Goal: Task Accomplishment & Management: Manage account settings

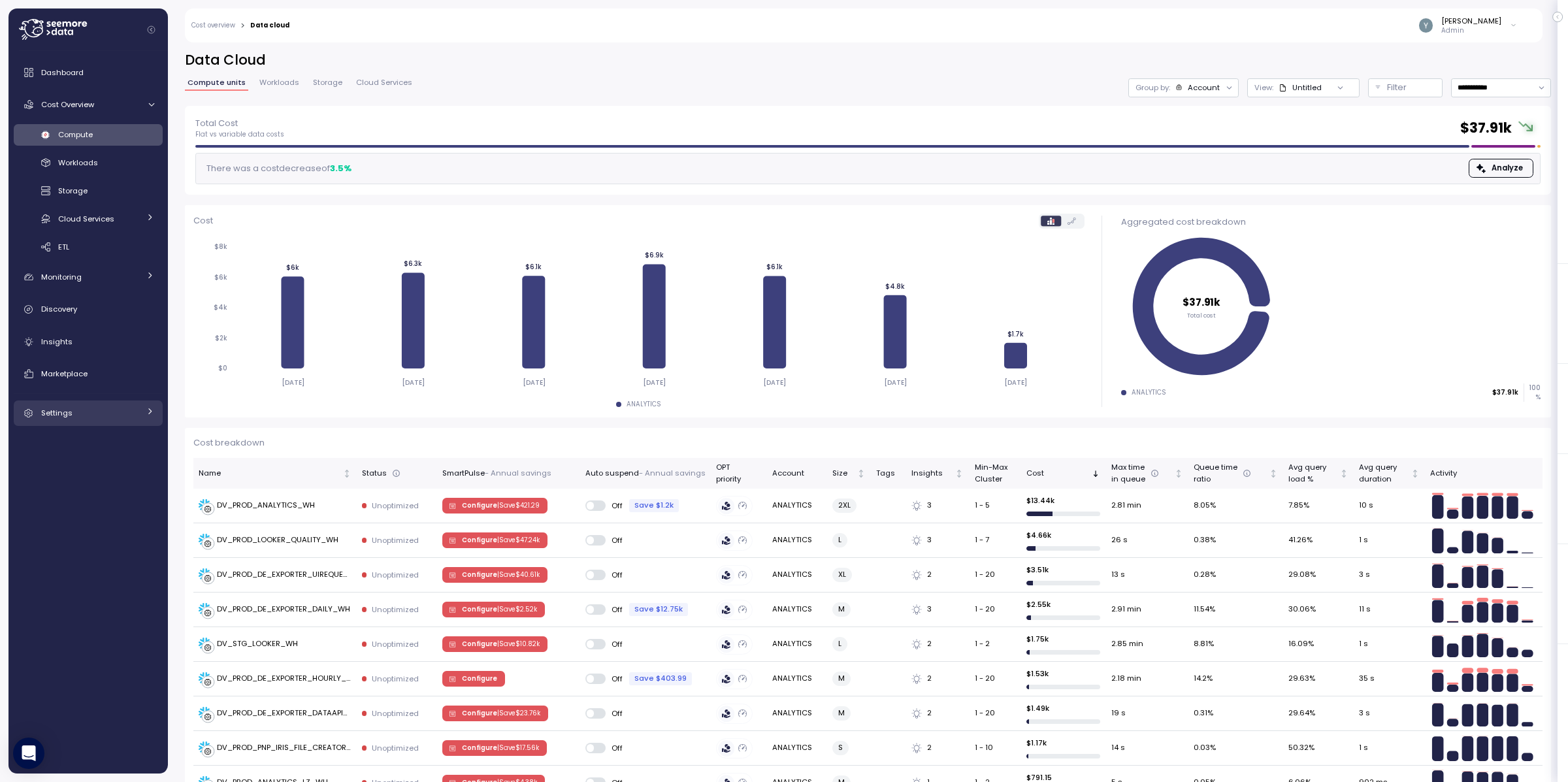
click at [65, 422] on link "Settings" at bounding box center [87, 414] width 149 height 26
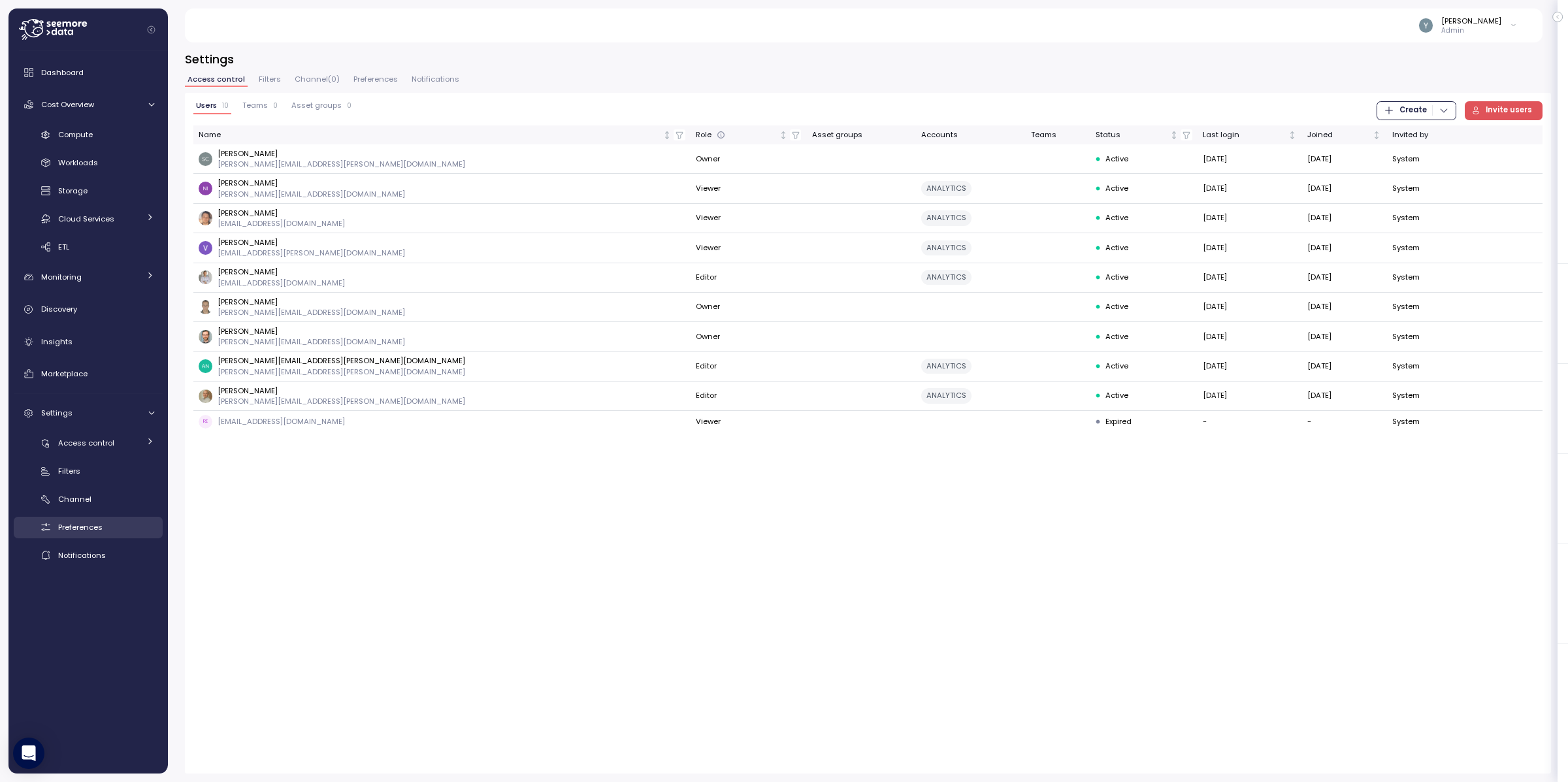
click at [86, 531] on span "Preferences" at bounding box center [80, 527] width 44 height 11
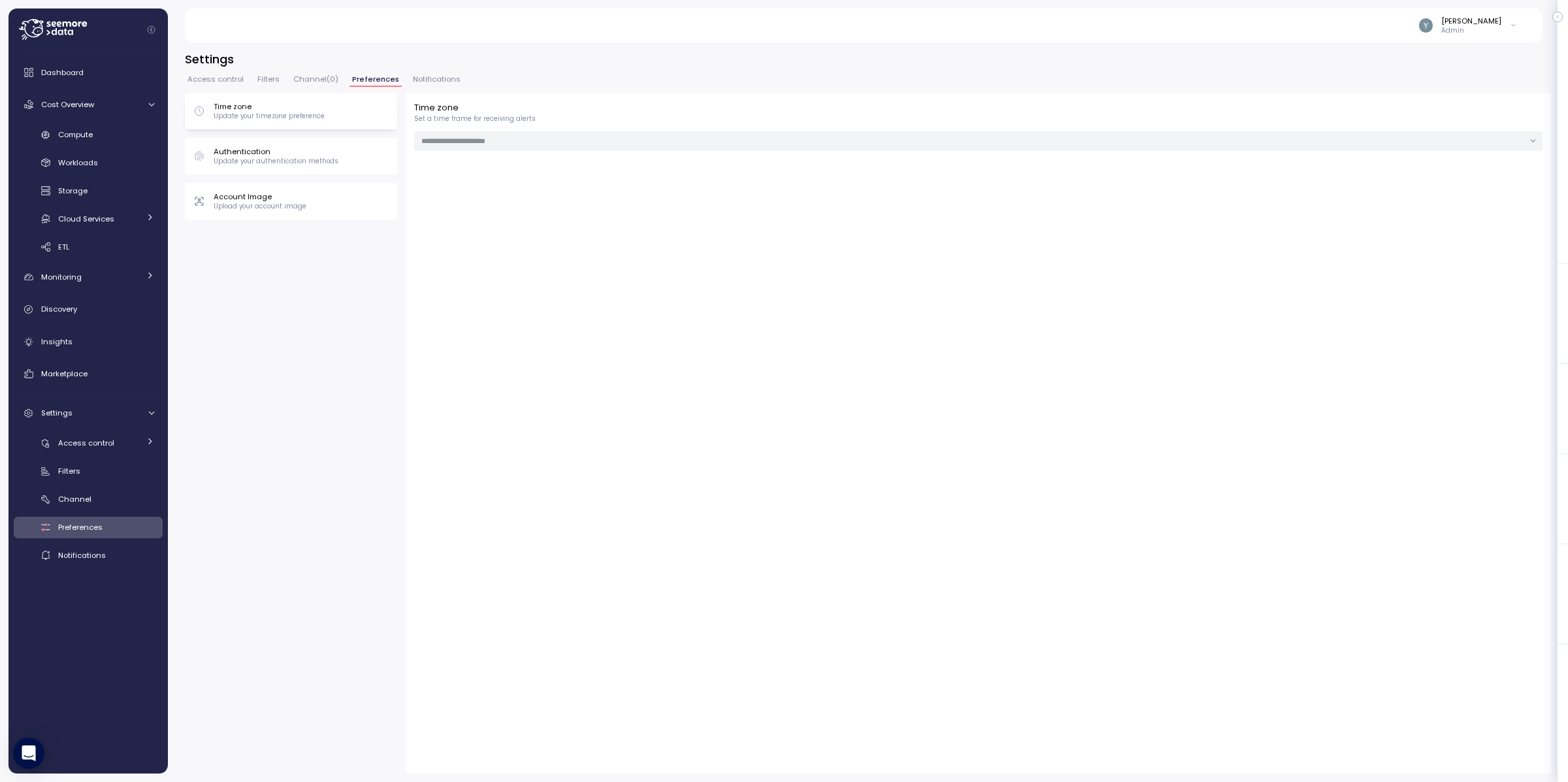
type input "**********"
click at [416, 81] on span "Notifications" at bounding box center [437, 79] width 47 height 8
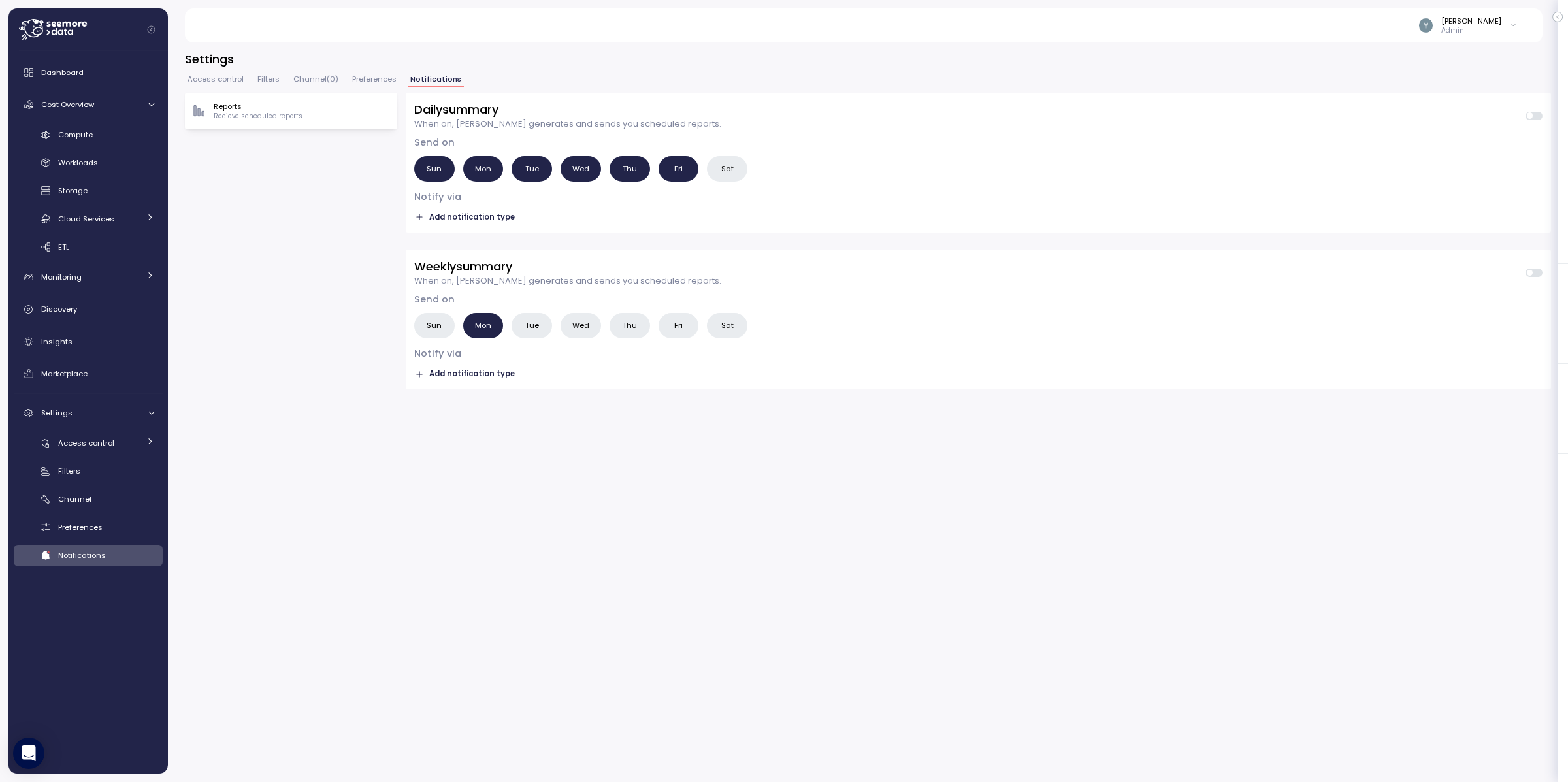
click at [265, 79] on span "Filters" at bounding box center [268, 79] width 22 height 8
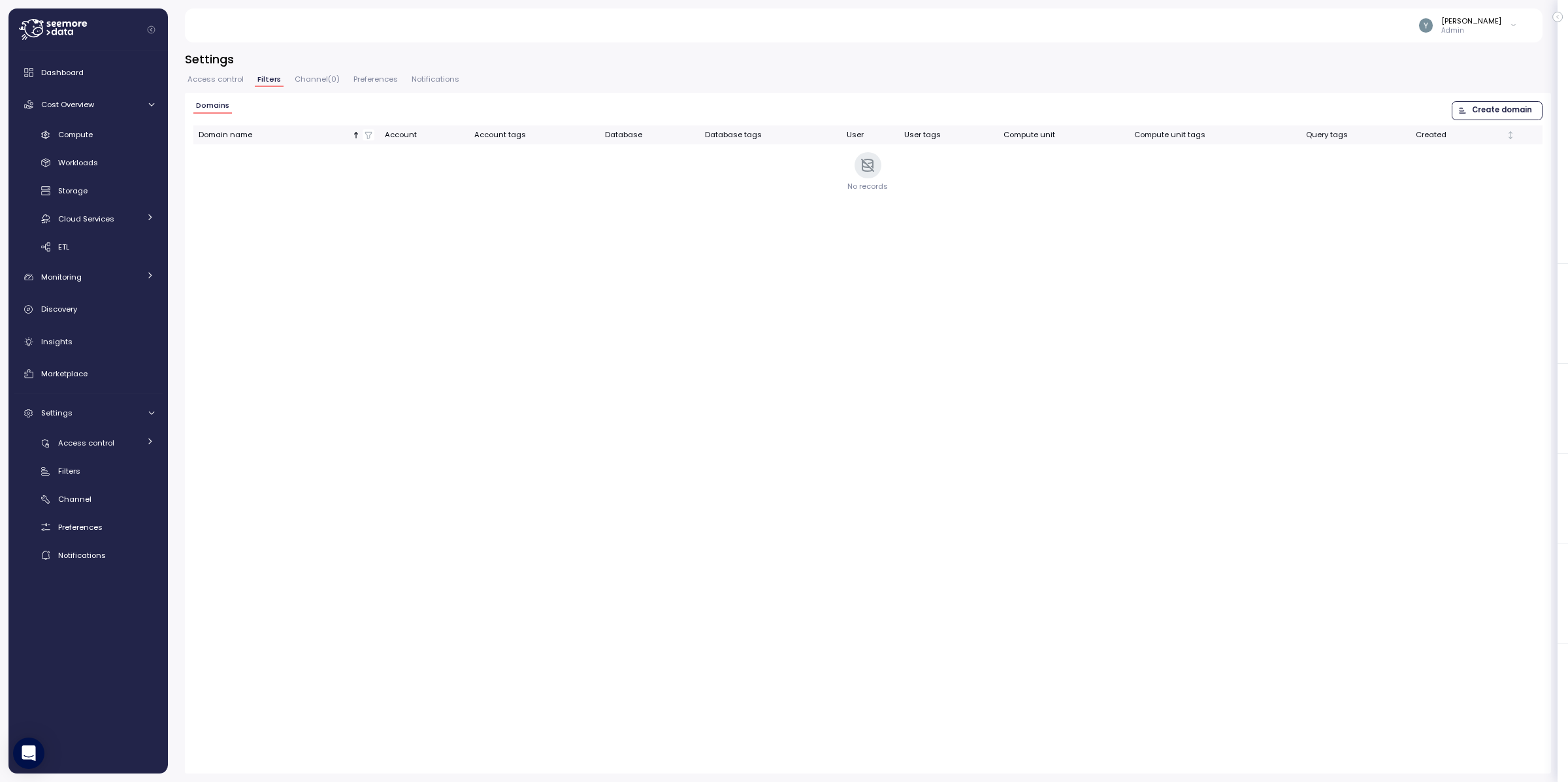
click at [304, 80] on span "Channel ( 0 )" at bounding box center [317, 79] width 45 height 8
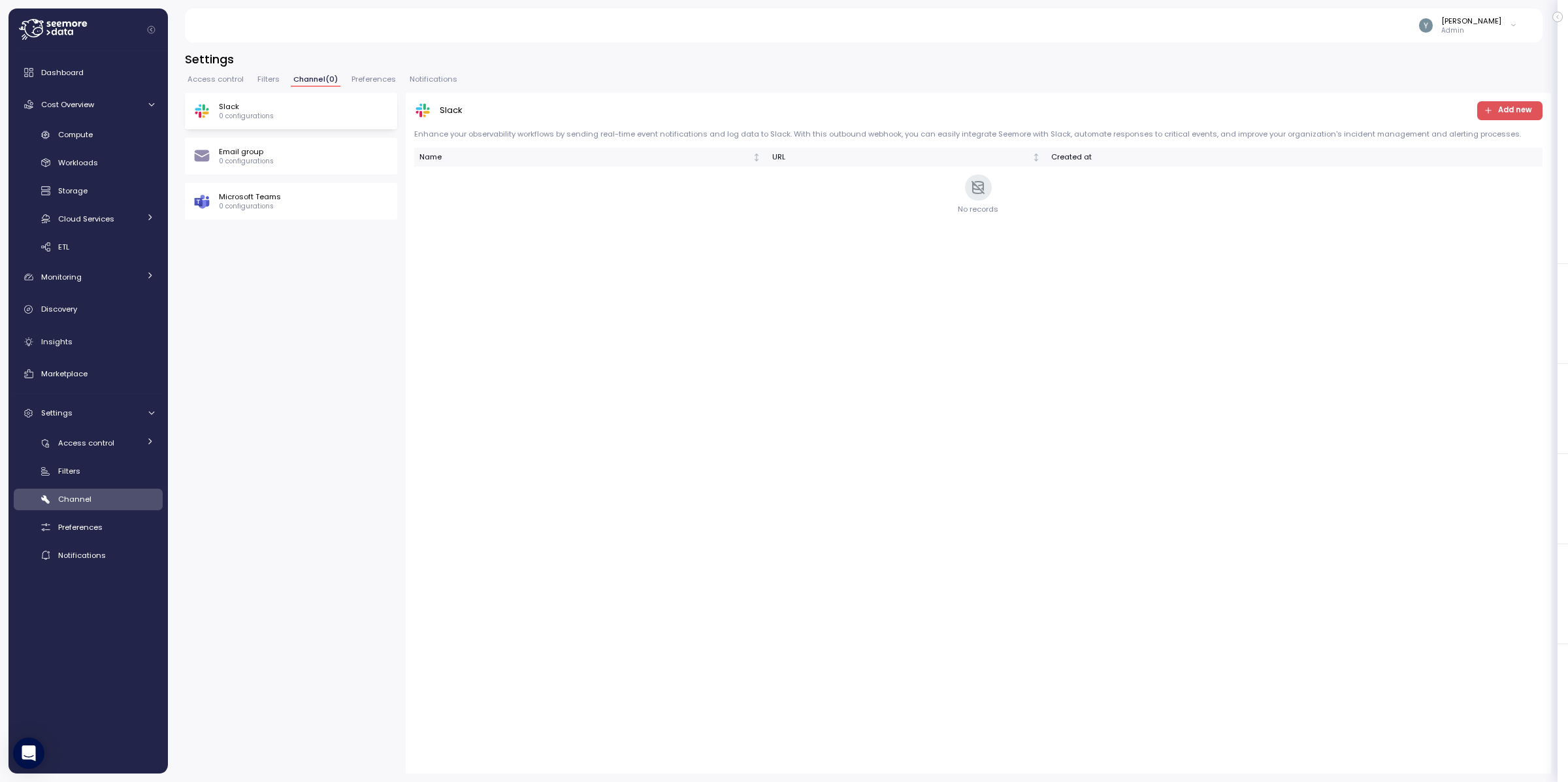
click at [286, 153] on div "Email group 0 configurations" at bounding box center [291, 157] width 195 height 20
click at [274, 188] on div "Microsoft Teams 0 configurations" at bounding box center [291, 202] width 212 height 37
click at [267, 153] on p "Email group" at bounding box center [247, 152] width 55 height 11
click at [268, 114] on p "0 configurations" at bounding box center [247, 116] width 55 height 9
click at [277, 171] on div "Email group 0 configurations" at bounding box center [291, 156] width 212 height 37
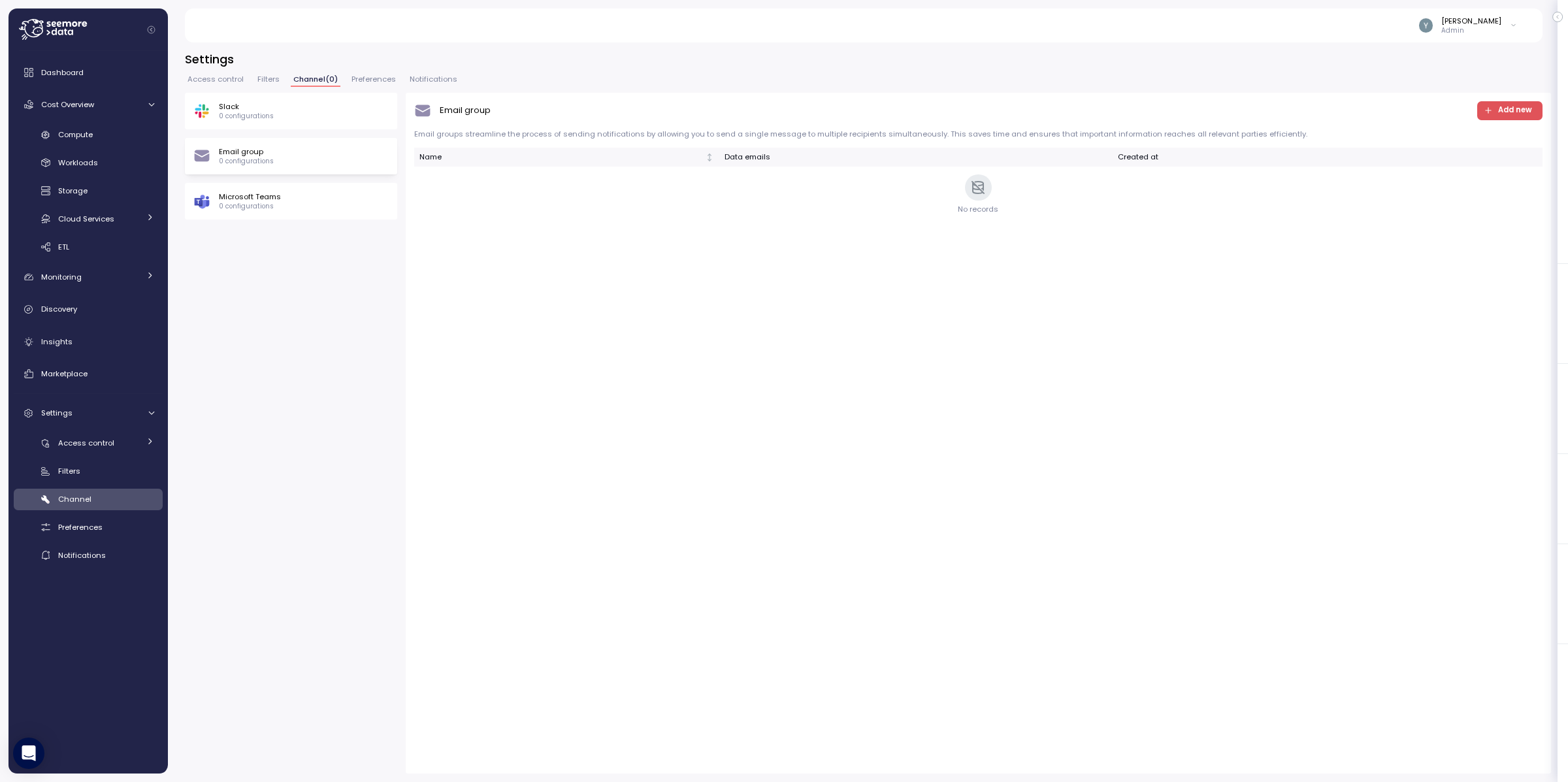
click at [267, 121] on div "Slack 0 configurations" at bounding box center [291, 111] width 212 height 37
click at [280, 187] on div "Microsoft Teams 0 configurations" at bounding box center [291, 202] width 212 height 37
click at [279, 103] on div "Slack 0 configurations" at bounding box center [291, 112] width 195 height 20
click at [287, 148] on div "Email group 0 configurations" at bounding box center [291, 157] width 195 height 20
click at [277, 109] on div "Slack 0 configurations" at bounding box center [291, 112] width 195 height 20
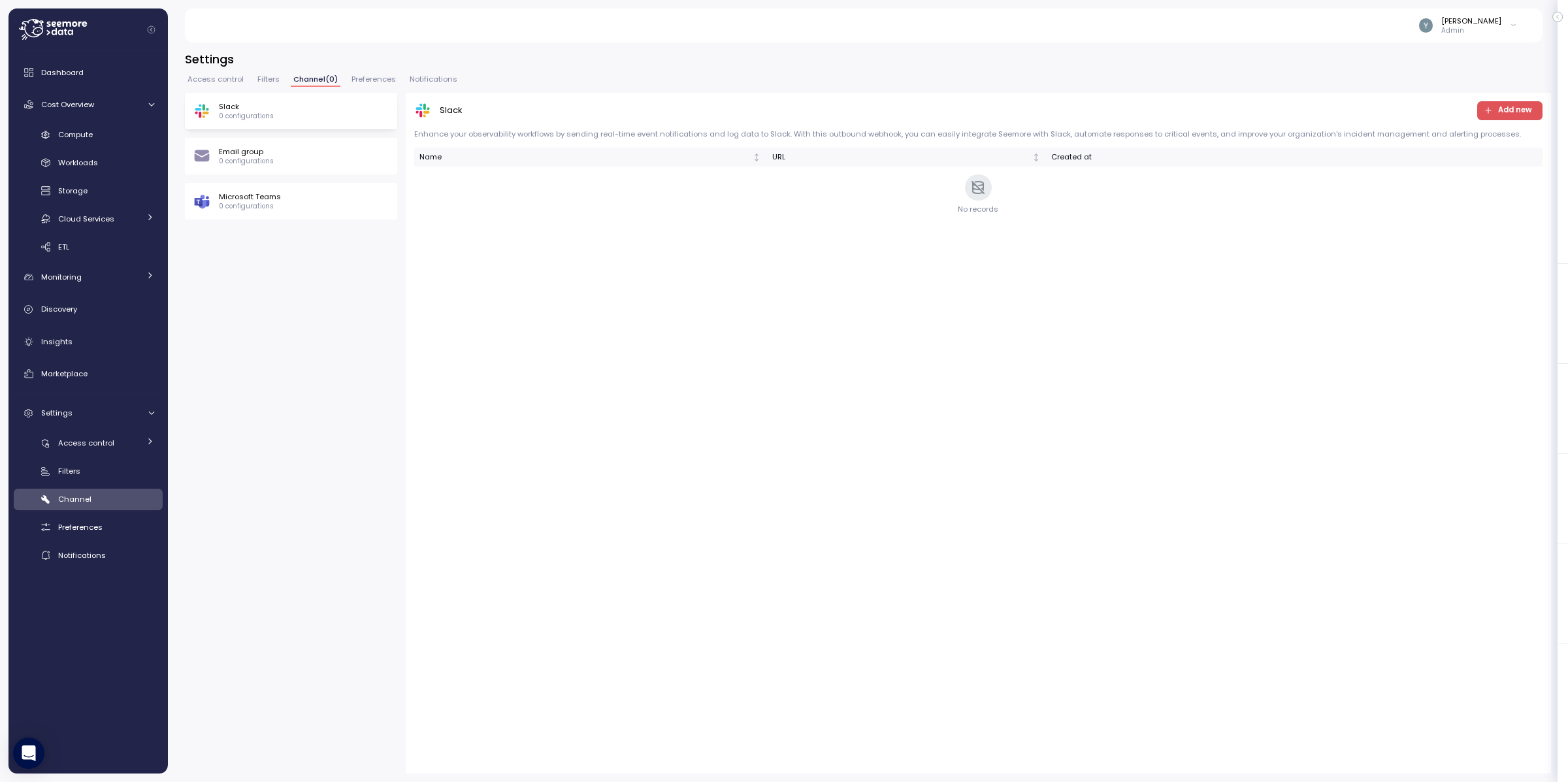
click at [278, 157] on div "Email group 0 configurations" at bounding box center [291, 157] width 195 height 20
click at [276, 197] on p "Microsoft Teams" at bounding box center [250, 197] width 62 height 11
click at [286, 121] on div "Slack 0 configurations" at bounding box center [291, 111] width 212 height 37
click at [288, 143] on div "Email group 0 configurations" at bounding box center [291, 156] width 212 height 37
click at [89, 447] on span "Access control" at bounding box center [86, 443] width 56 height 11
